Goal: Transaction & Acquisition: Purchase product/service

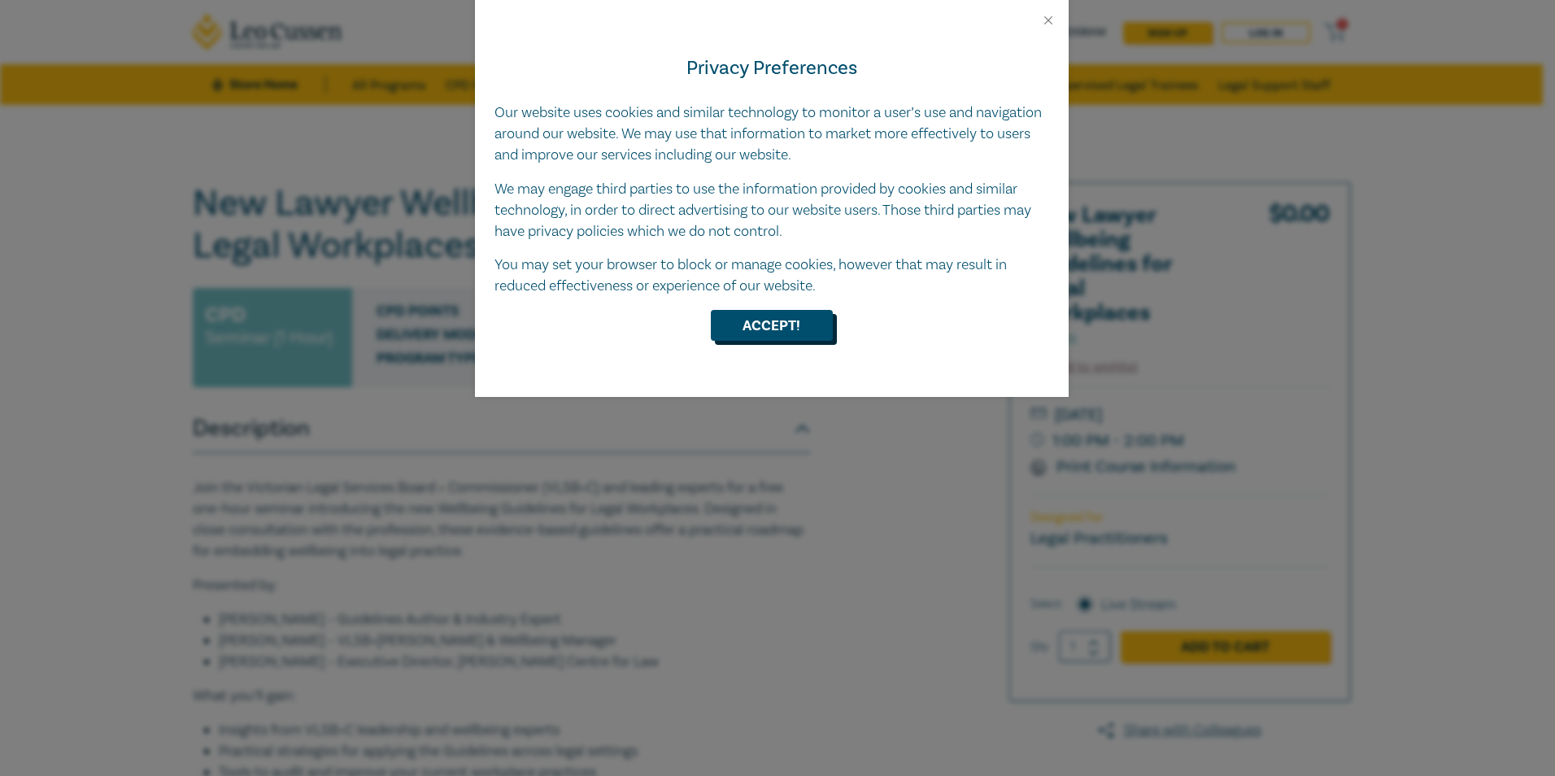
click at [814, 321] on button "Accept!" at bounding box center [772, 325] width 122 height 31
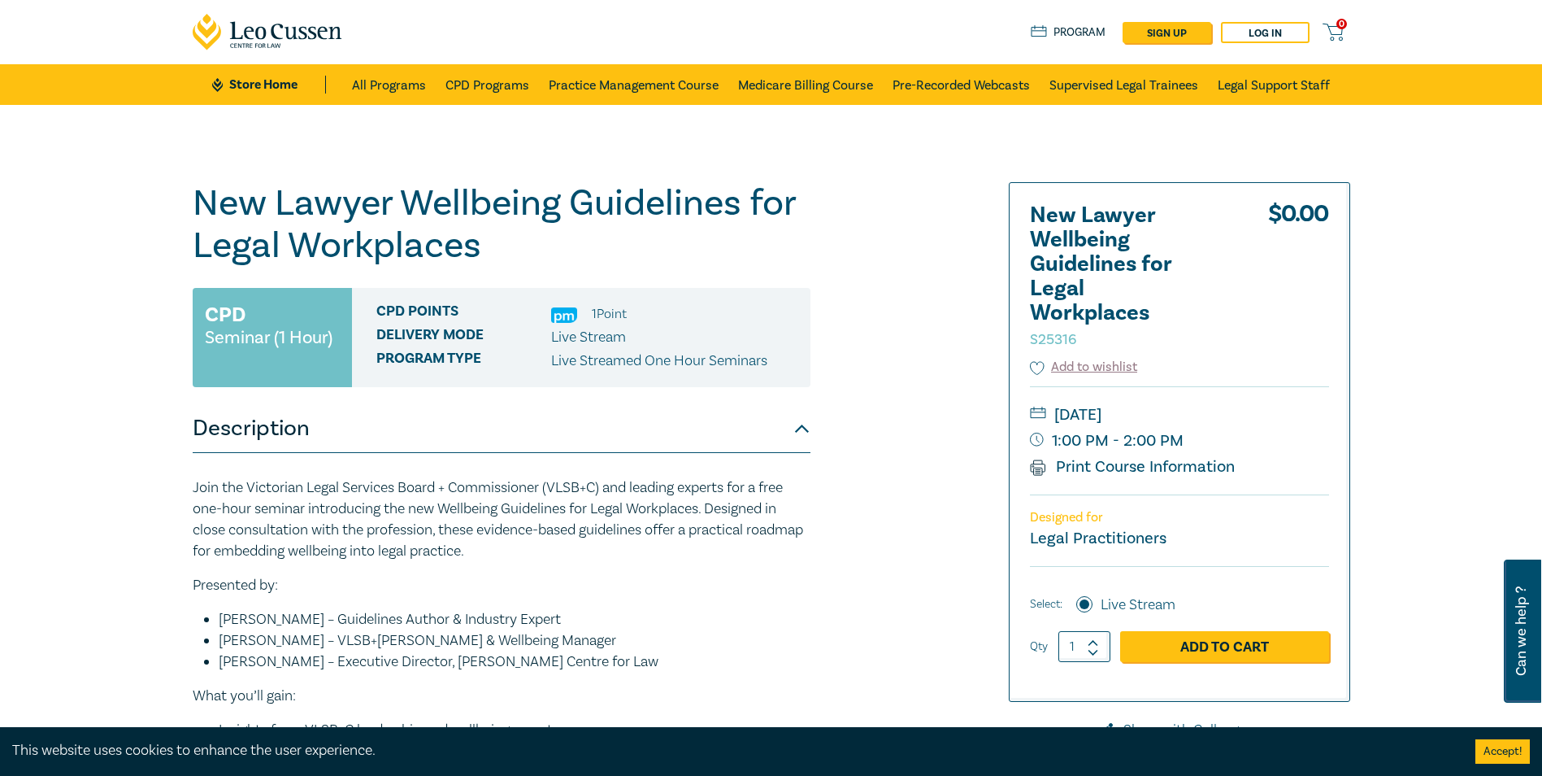
drag, startPoint x: 1172, startPoint y: 466, endPoint x: 256, endPoint y: 688, distance: 942.8
click at [1115, 465] on link "Print Course Information" at bounding box center [1133, 466] width 206 height 21
click at [1205, 650] on link "Add to Cart" at bounding box center [1224, 646] width 209 height 31
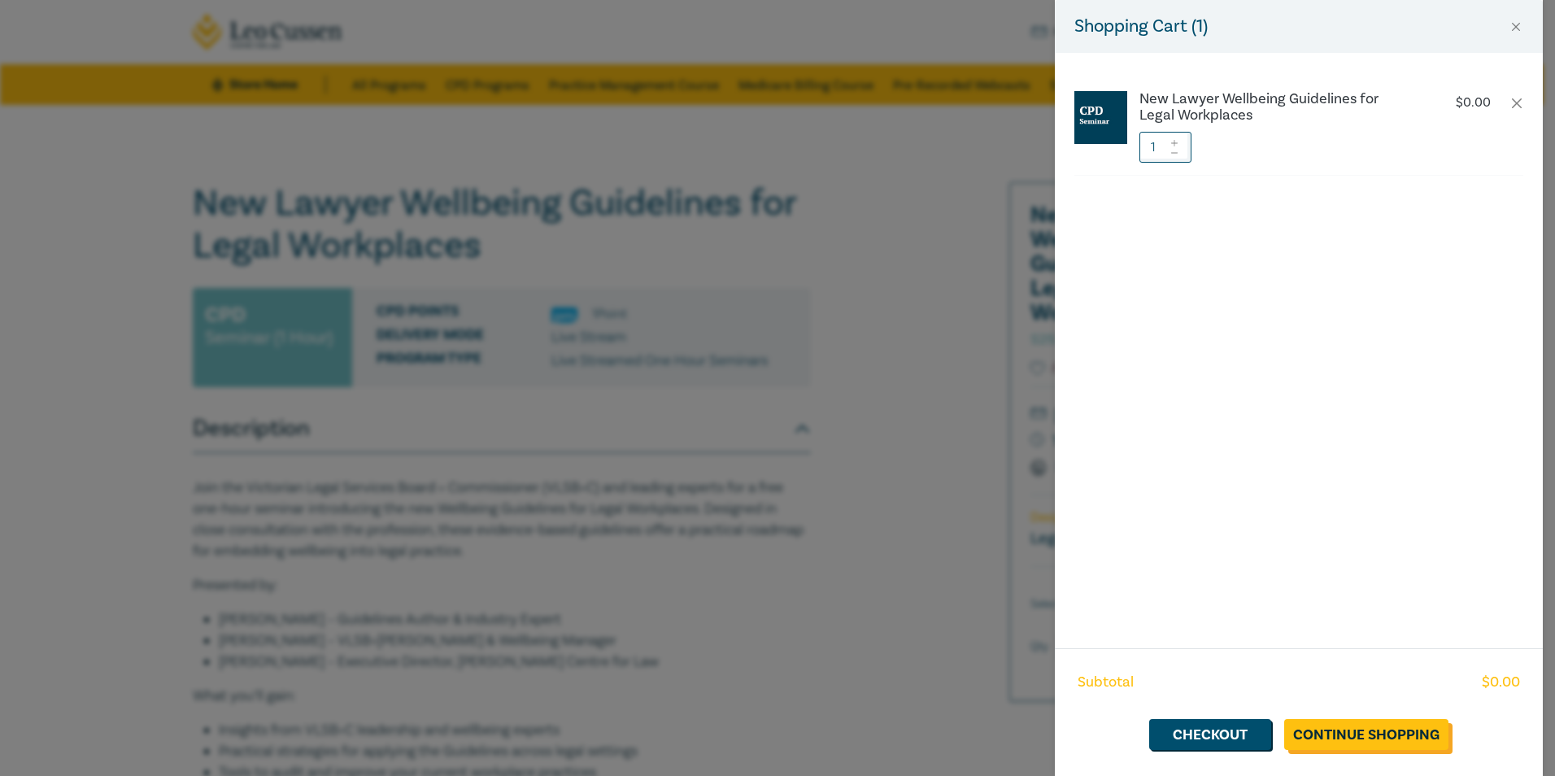
click at [1380, 737] on link "Continue Shopping" at bounding box center [1366, 734] width 164 height 31
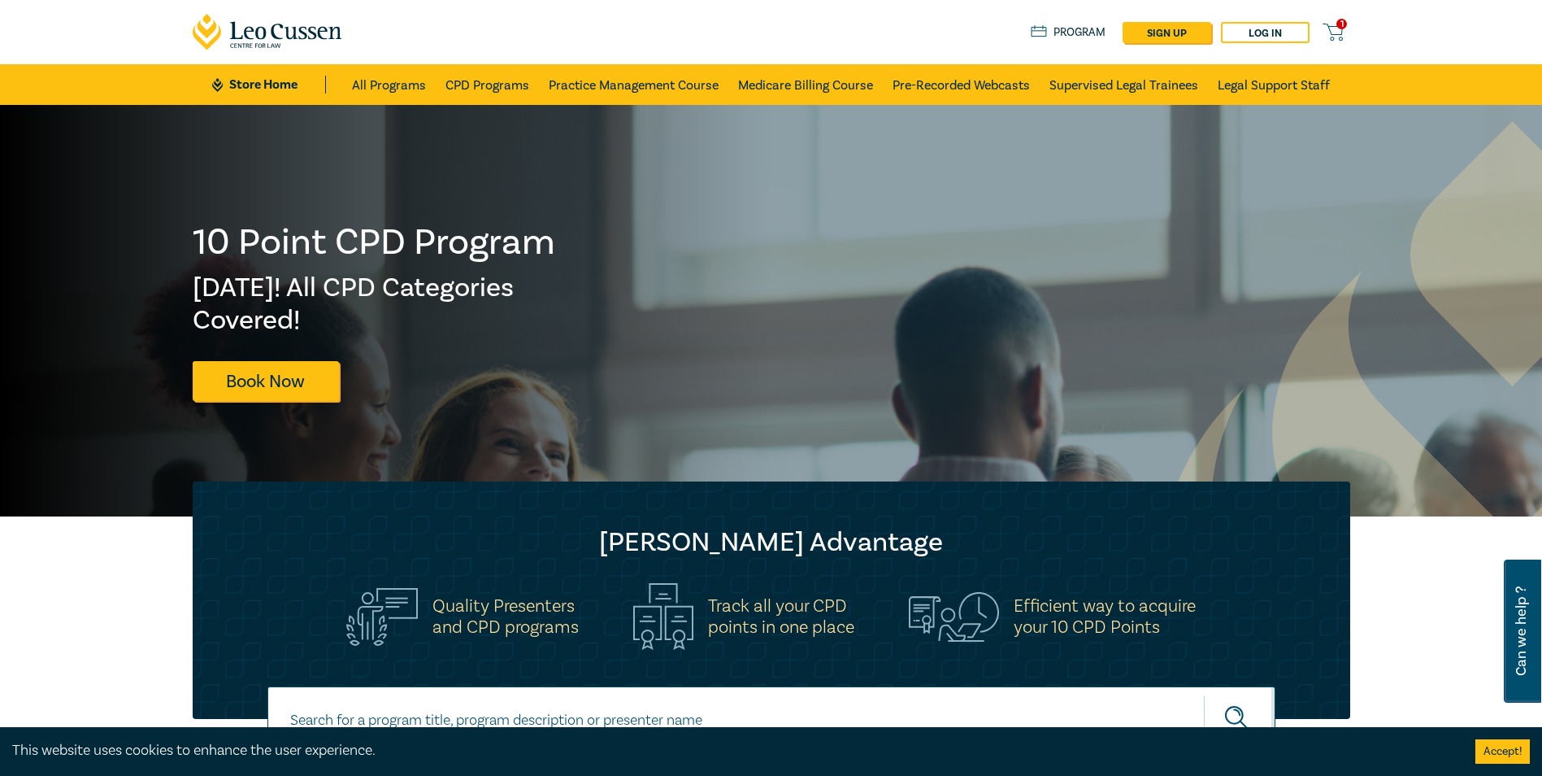
click at [1343, 26] on span "1" at bounding box center [1342, 24] width 11 height 11
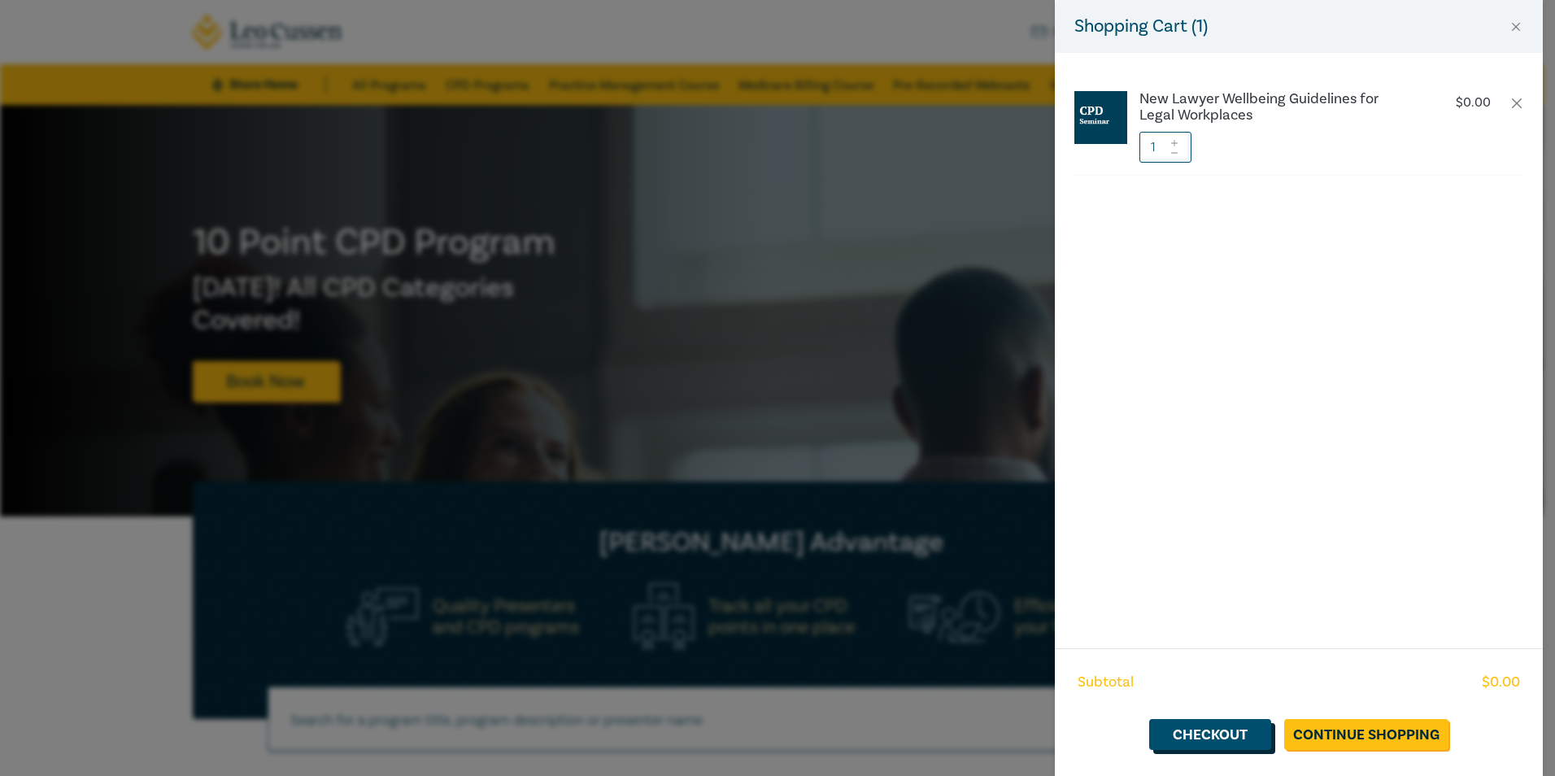
click at [1207, 738] on link "Checkout" at bounding box center [1210, 734] width 122 height 31
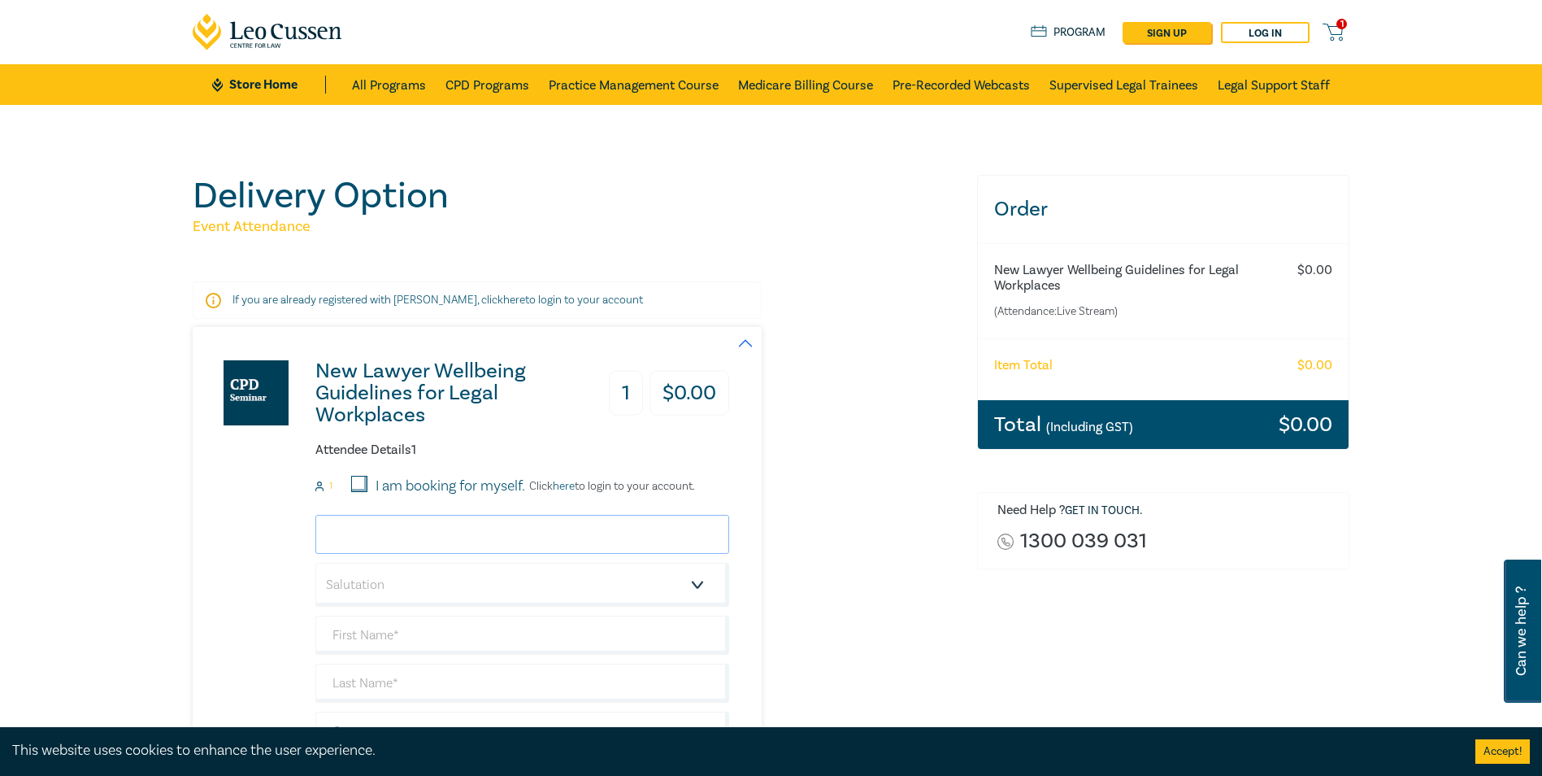
click at [433, 533] on input "email" at bounding box center [522, 534] width 414 height 39
type input "[PERSON_NAME][EMAIL_ADDRESS][DOMAIN_NAME]"
type input "[PERSON_NAME]"
type input "[PERSON_NAME] Administrative & Migration Lawyers"
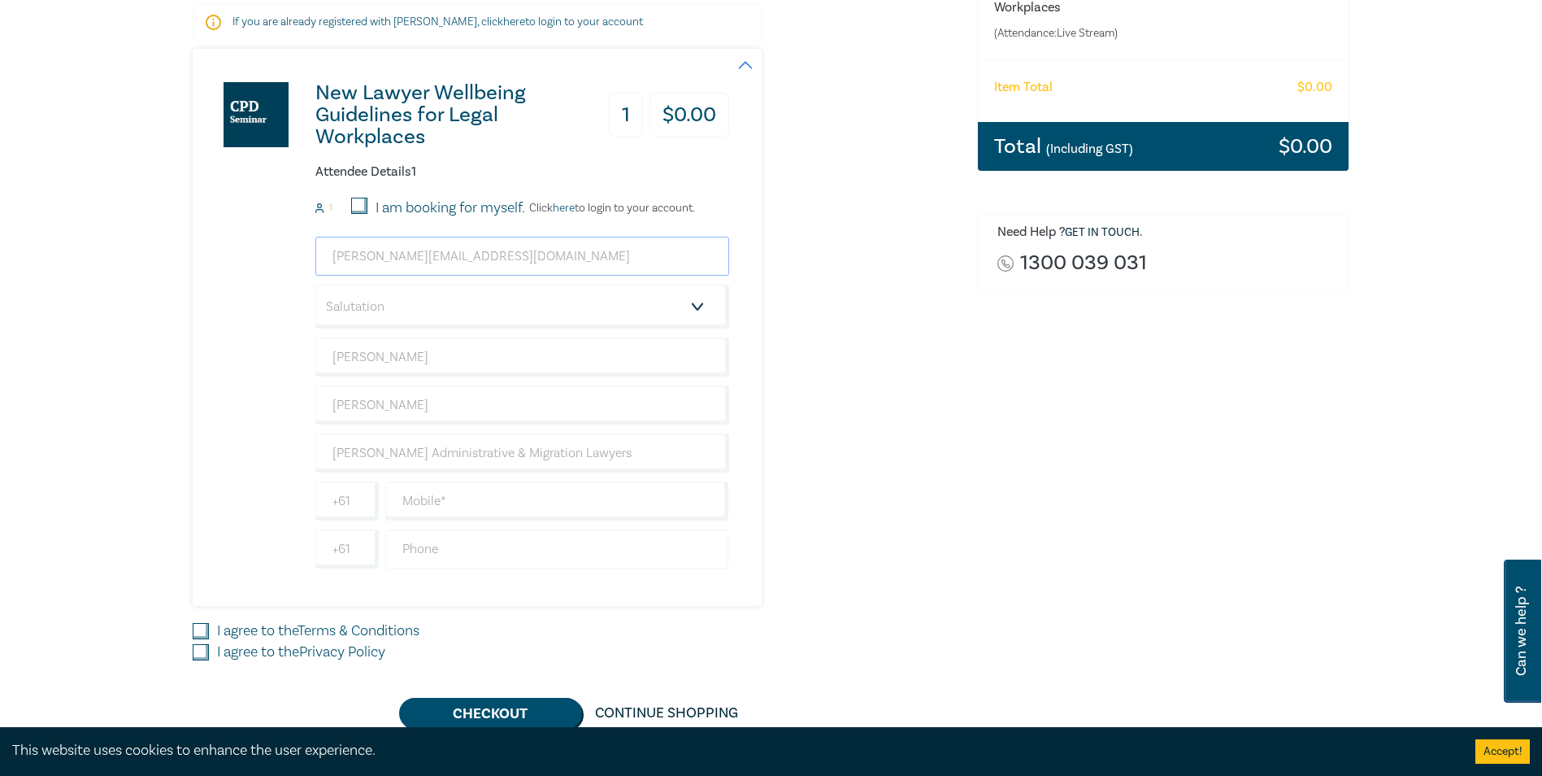
scroll to position [325, 0]
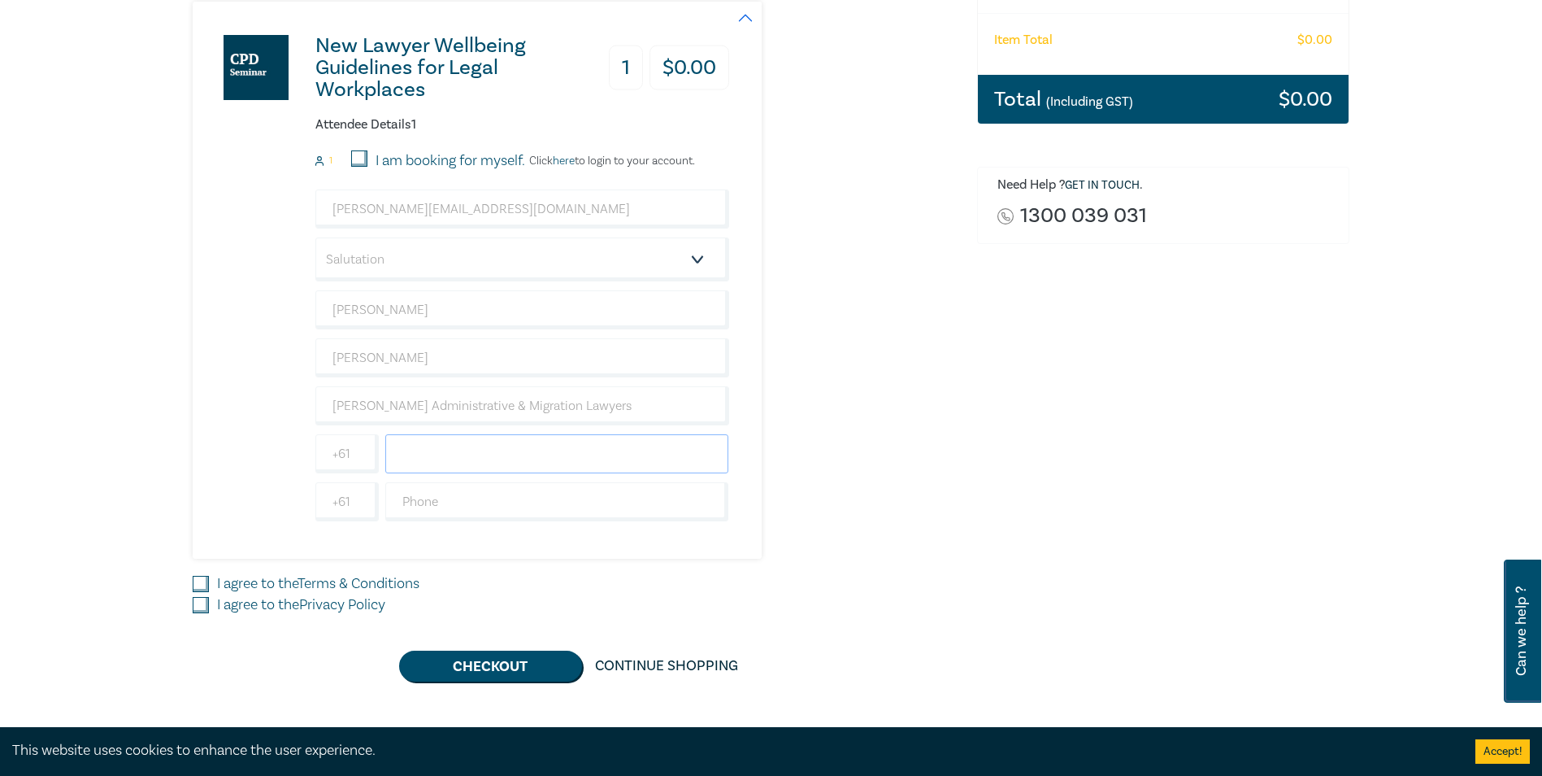
click at [440, 460] on input "text" at bounding box center [557, 453] width 344 height 39
type input "0409921585"
click at [200, 579] on input "I agree to the Terms & Conditions" at bounding box center [201, 584] width 16 height 16
checkbox input "true"
click at [200, 603] on input "I agree to the Privacy Policy" at bounding box center [201, 605] width 16 height 16
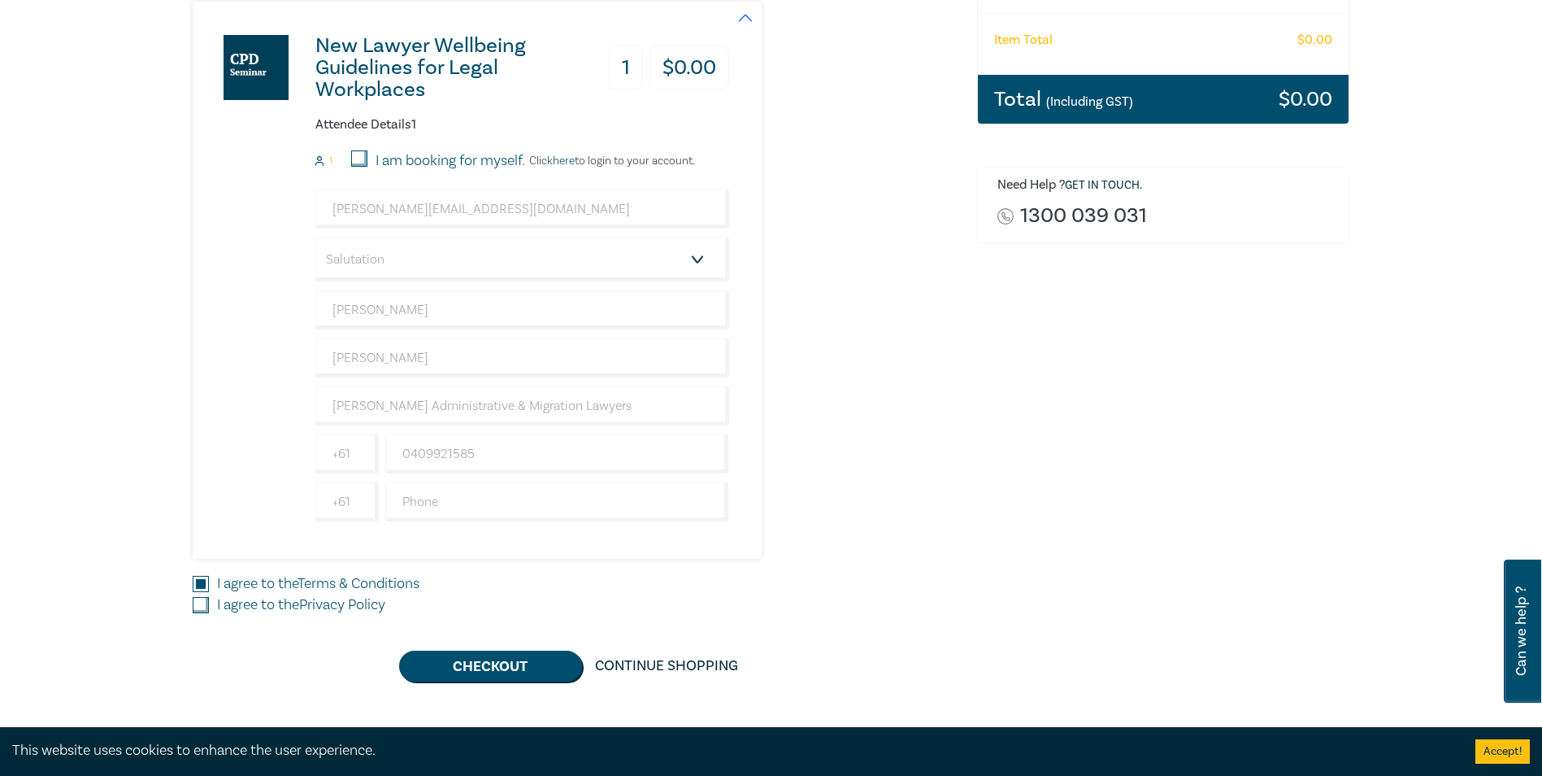
checkbox input "true"
click at [514, 658] on button "Checkout" at bounding box center [490, 665] width 183 height 31
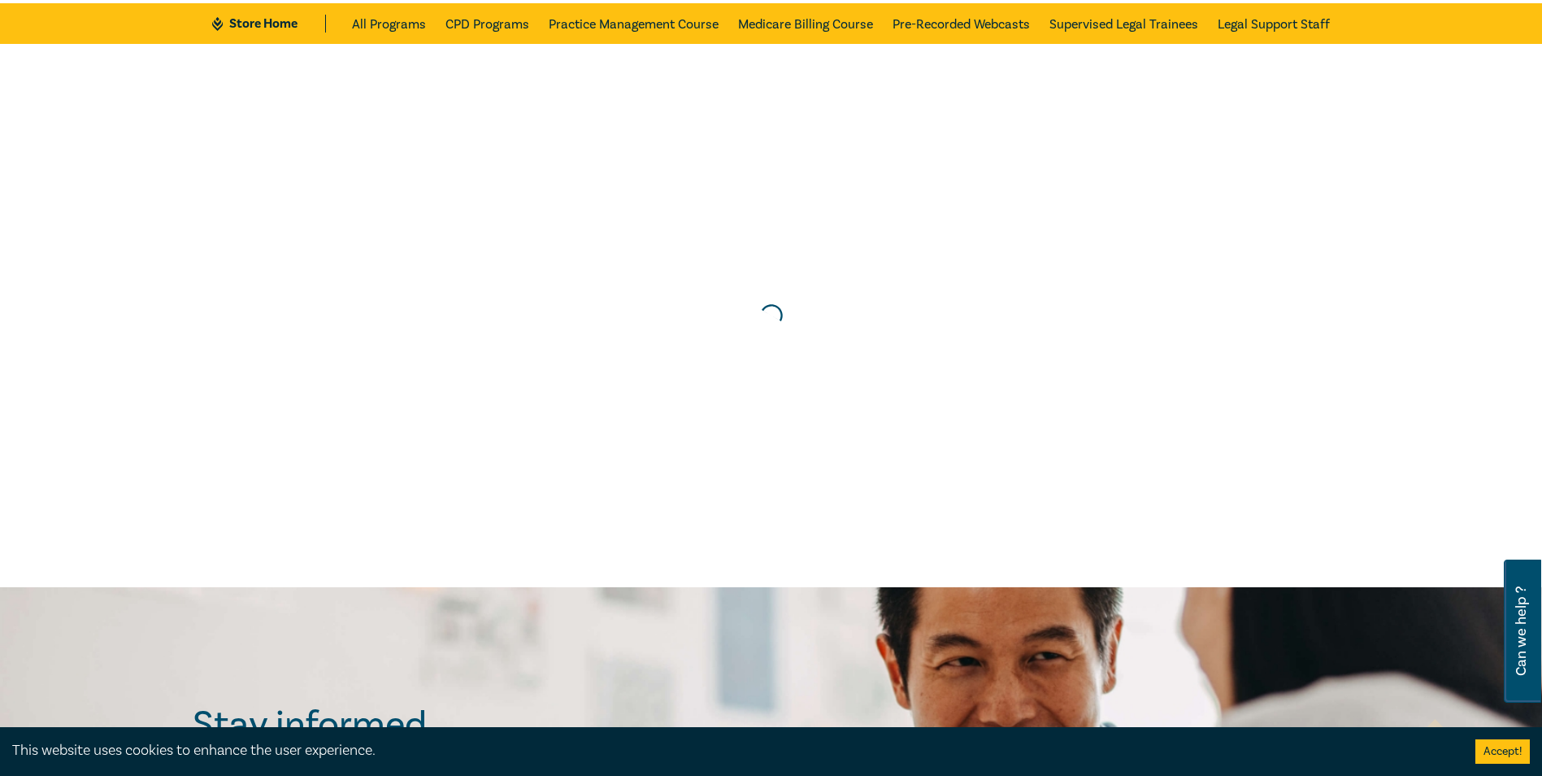
scroll to position [0, 0]
